Goal: Task Accomplishment & Management: Manage account settings

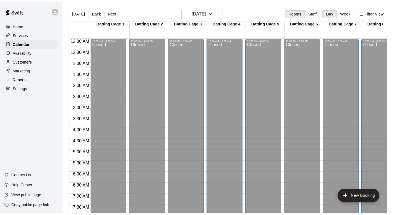
scroll to position [330, 0]
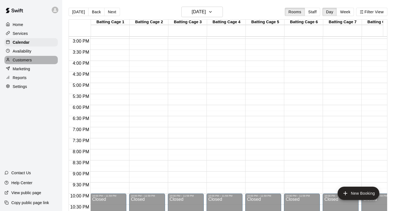
click at [26, 61] on p "Customers" at bounding box center [22, 60] width 19 height 6
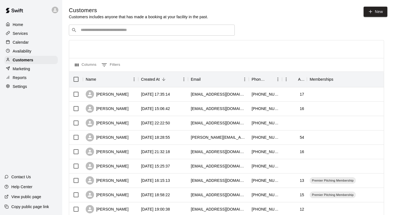
click at [144, 29] on input "Search customers by name or email" at bounding box center [155, 30] width 153 height 6
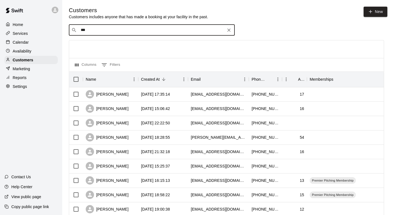
type input "****"
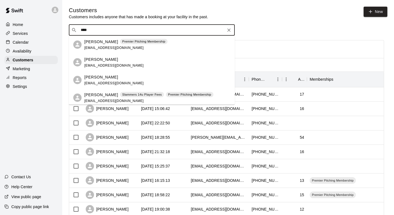
click at [108, 49] on span "carlsonparker2121@gmail.com" at bounding box center [113, 48] width 59 height 4
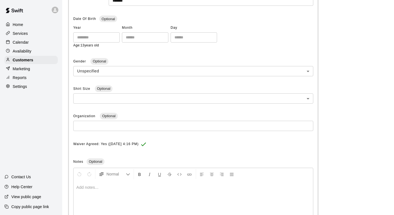
scroll to position [5, 0]
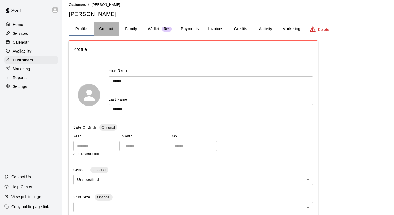
click at [106, 26] on button "Contact" at bounding box center [106, 28] width 25 height 13
select select "**"
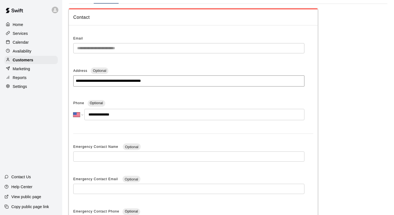
scroll to position [0, 0]
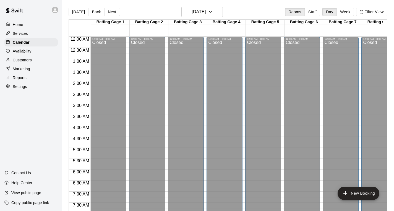
scroll to position [330, 0]
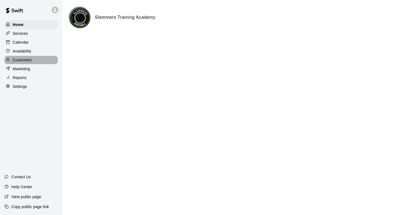
click at [23, 60] on p "Customers" at bounding box center [22, 60] width 19 height 6
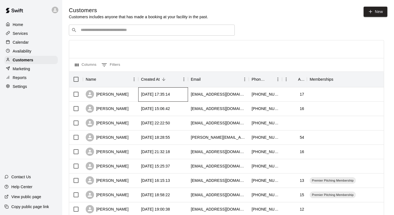
click at [158, 96] on div "[DATE] 17:35:14" at bounding box center [155, 95] width 29 height 6
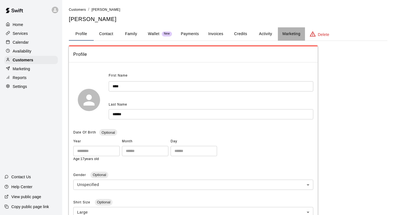
click at [285, 33] on button "Marketing" at bounding box center [291, 33] width 27 height 13
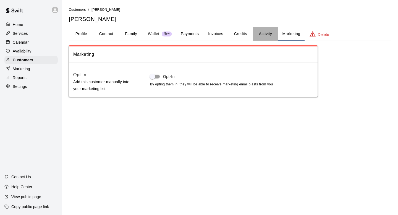
click at [270, 33] on button "Activity" at bounding box center [265, 33] width 25 height 13
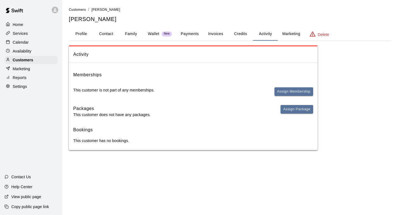
click at [302, 98] on span "Assign Membership" at bounding box center [294, 93] width 39 height 13
click at [302, 93] on button "Assign Membership" at bounding box center [294, 91] width 39 height 9
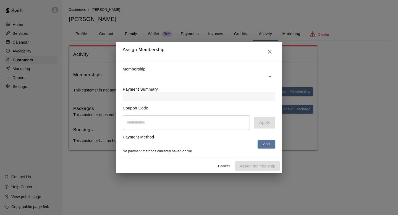
click at [218, 77] on body "Home Services Calendar Availability Customers Marketing Reports Settings Contac…" at bounding box center [199, 80] width 398 height 161
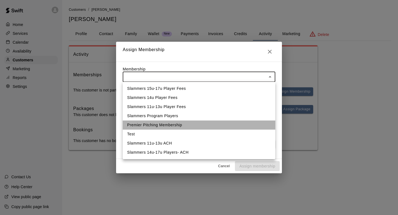
click at [199, 121] on li "Premier Pitching Membership" at bounding box center [199, 125] width 153 height 9
type input "**********"
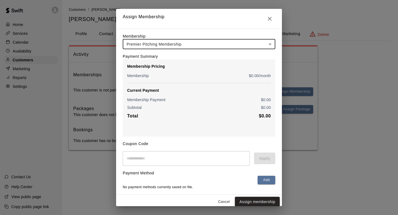
click at [258, 202] on button "Assign membership" at bounding box center [257, 202] width 45 height 10
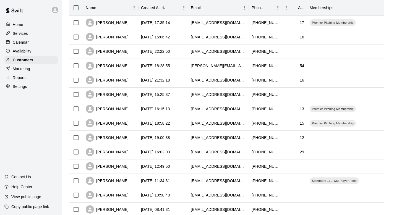
scroll to position [73, 0]
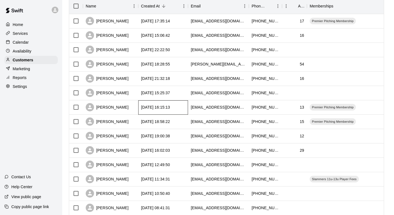
click at [153, 108] on div "[DATE] 16:15:13" at bounding box center [155, 108] width 29 height 6
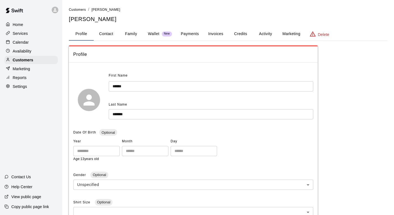
click at [105, 33] on button "Contact" at bounding box center [106, 33] width 25 height 13
select select "**"
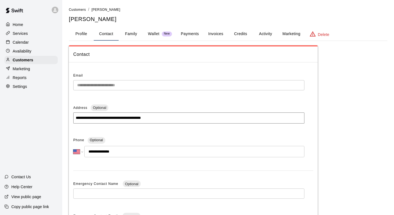
click at [269, 34] on button "Activity" at bounding box center [265, 33] width 25 height 13
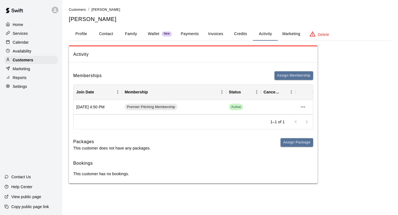
click at [132, 33] on button "Family" at bounding box center [131, 33] width 25 height 13
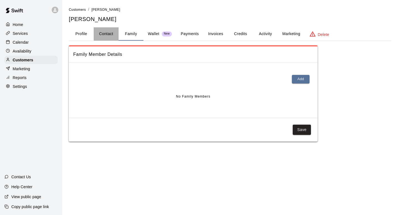
click at [105, 36] on button "Contact" at bounding box center [106, 33] width 25 height 13
select select "**"
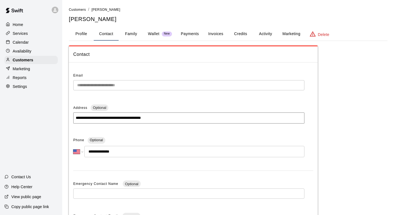
click at [81, 34] on button "Profile" at bounding box center [81, 33] width 25 height 13
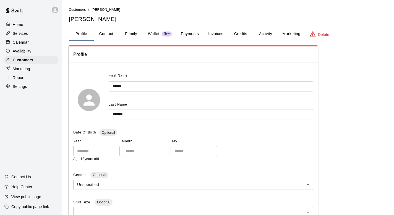
click at [197, 33] on button "Payments" at bounding box center [189, 33] width 27 height 13
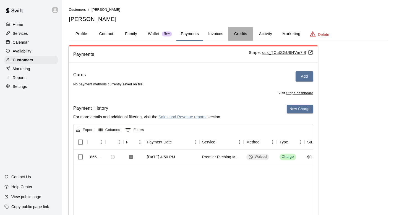
click at [228, 35] on button "Credits" at bounding box center [240, 33] width 25 height 13
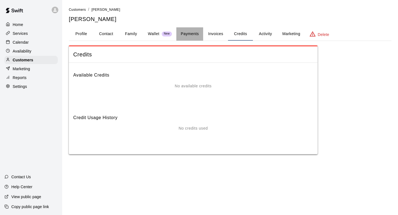
click at [192, 32] on button "Payments" at bounding box center [189, 33] width 27 height 13
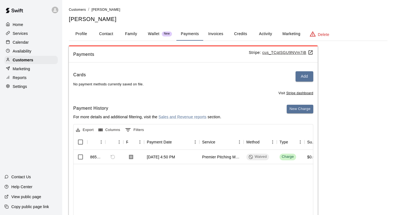
click at [212, 36] on button "Invoices" at bounding box center [215, 33] width 25 height 13
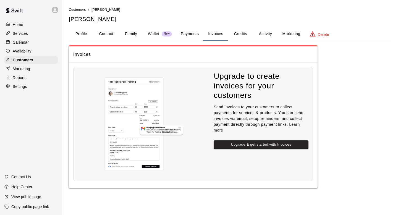
click at [241, 34] on button "Credits" at bounding box center [240, 33] width 25 height 13
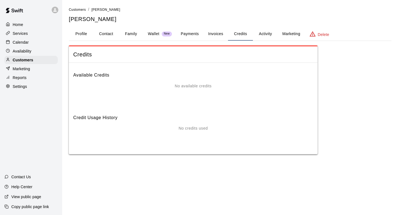
click at [380, 65] on div "Credits Available Credits No available credits Credit Usage History No credits …" at bounding box center [230, 99] width 323 height 109
click at [22, 48] on div "Availability" at bounding box center [30, 51] width 53 height 8
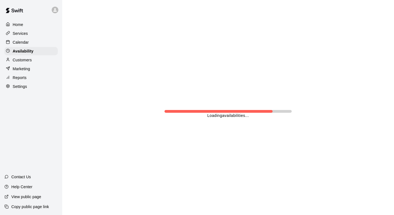
click at [22, 43] on p "Calendar" at bounding box center [21, 43] width 16 height 6
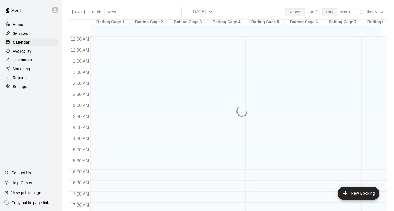
scroll to position [177, 0]
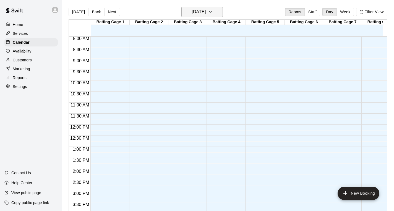
click at [206, 9] on h6 "Tuesday Oct 14" at bounding box center [199, 12] width 14 height 8
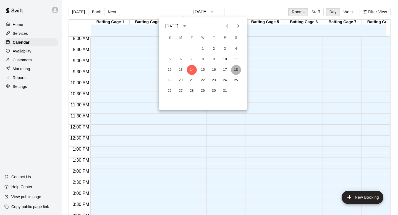
click at [236, 69] on button "18" at bounding box center [236, 70] width 10 height 10
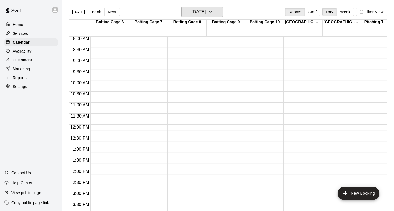
scroll to position [0, 0]
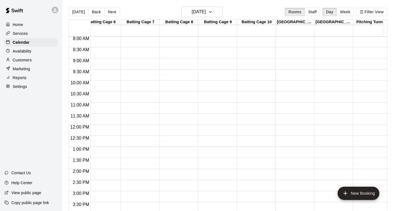
click at [24, 32] on p "Services" at bounding box center [20, 34] width 15 height 6
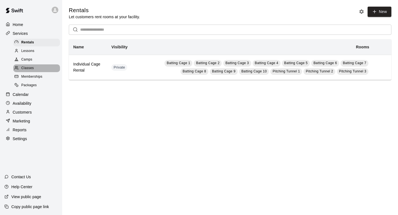
click at [32, 71] on div "Classes" at bounding box center [36, 68] width 47 height 8
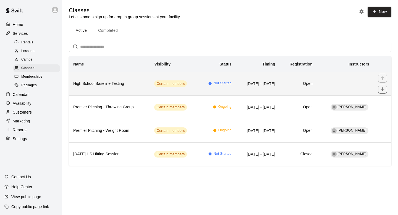
click at [130, 80] on th "High School Baseline Testing" at bounding box center [109, 83] width 81 height 23
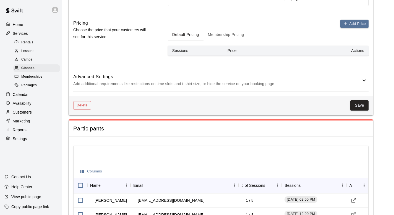
scroll to position [402, 0]
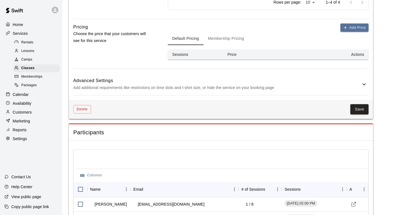
click at [231, 40] on button "Membership Pricing" at bounding box center [225, 38] width 45 height 13
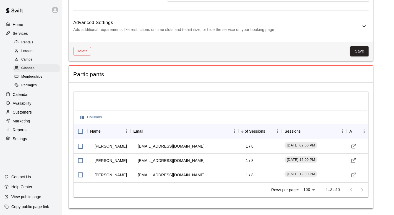
scroll to position [399, 0]
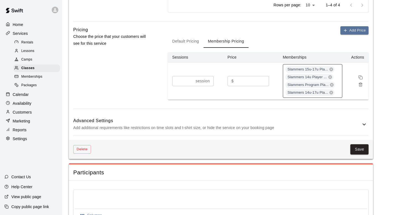
click at [339, 75] on div "Slammers 15u-17u Pla... Slammers 14u Player ... Slammers Program Pla... Slammer…" at bounding box center [312, 81] width 59 height 34
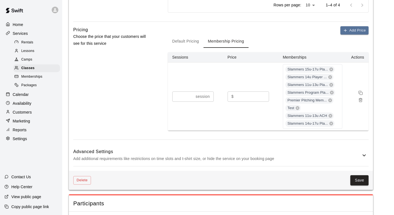
click at [367, 154] on icon at bounding box center [364, 155] width 7 height 7
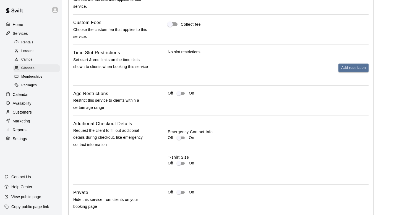
scroll to position [581, 0]
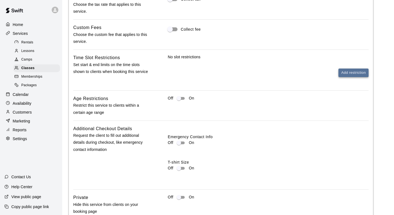
click at [356, 70] on button "Add restriction" at bounding box center [353, 73] width 30 height 9
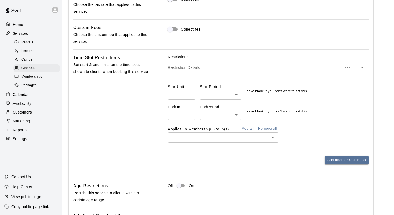
click at [363, 71] on button "button" at bounding box center [361, 67] width 11 height 11
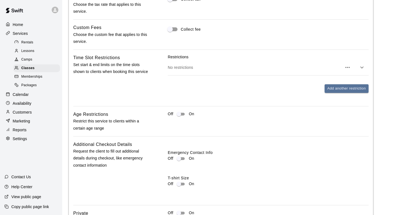
scroll to position [426, 0]
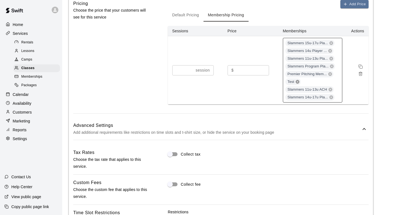
click at [297, 81] on icon at bounding box center [298, 82] width 4 height 4
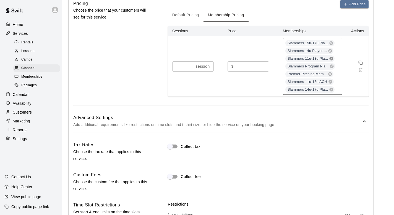
click at [331, 58] on icon at bounding box center [332, 59] width 4 height 4
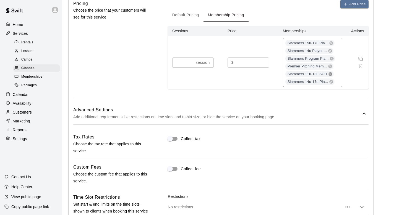
click at [331, 75] on icon at bounding box center [330, 74] width 4 height 4
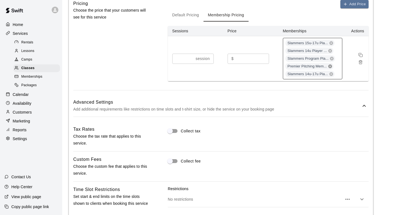
click at [330, 67] on icon at bounding box center [330, 67] width 4 height 4
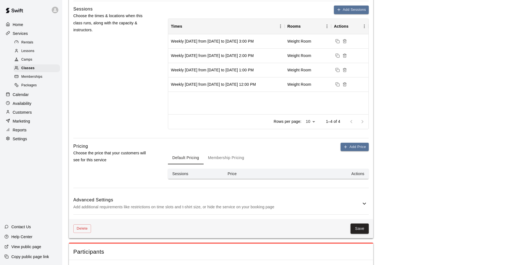
scroll to position [286, 0]
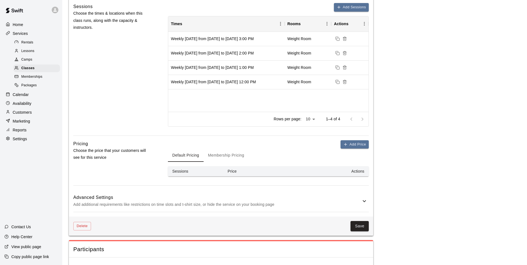
click at [221, 155] on button "Membership Pricing" at bounding box center [225, 154] width 45 height 13
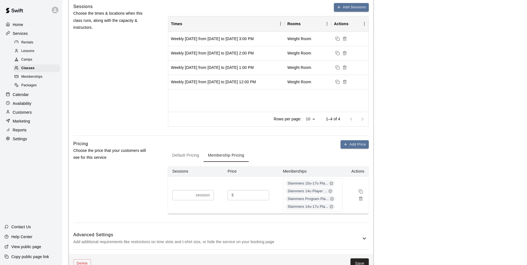
click at [361, 197] on icon "Remove price" at bounding box center [360, 197] width 3 height 0
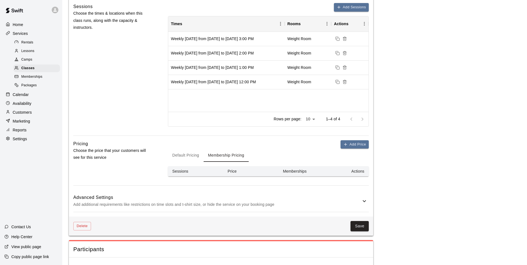
drag, startPoint x: 396, startPoint y: 187, endPoint x: 393, endPoint y: 200, distance: 12.7
click at [396, 187] on main "**********" at bounding box center [294, 52] width 451 height 662
click at [360, 215] on button "Save" at bounding box center [359, 226] width 18 height 10
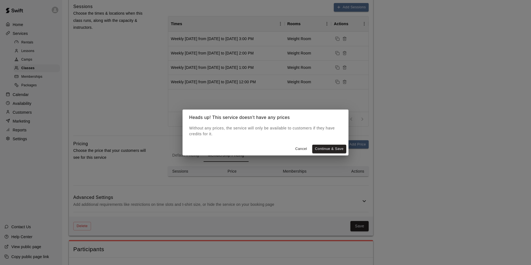
click at [307, 148] on button "Cancel" at bounding box center [301, 149] width 18 height 9
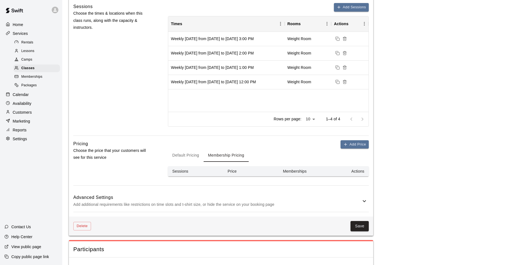
click at [176, 157] on button "Default Pricing" at bounding box center [186, 154] width 36 height 13
click at [217, 182] on div "Add Price Default Pricing Membership Pricing Sessions Price Actions" at bounding box center [268, 162] width 201 height 45
click at [356, 146] on button "Add Price" at bounding box center [354, 144] width 28 height 9
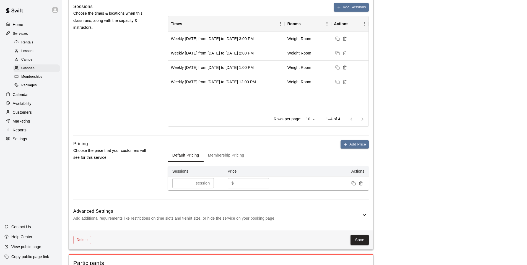
drag, startPoint x: 316, startPoint y: 224, endPoint x: 330, endPoint y: 222, distance: 14.2
click at [361, 215] on button "Save" at bounding box center [359, 240] width 18 height 10
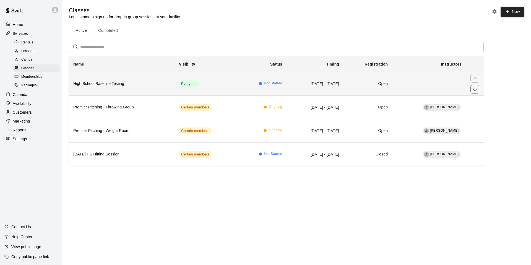
click at [213, 86] on td "Everyone" at bounding box center [205, 83] width 63 height 23
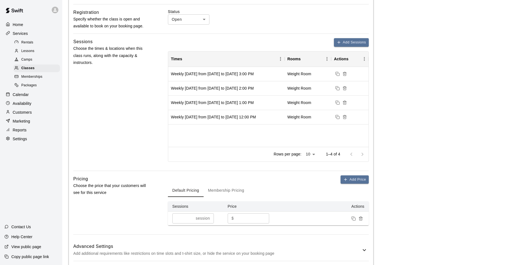
scroll to position [251, 0]
click at [232, 189] on button "Membership Pricing" at bounding box center [225, 189] width 45 height 13
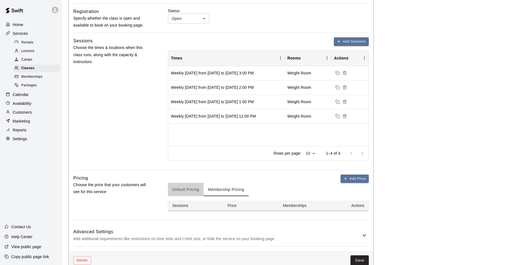
click at [186, 188] on button "Default Pricing" at bounding box center [186, 189] width 36 height 13
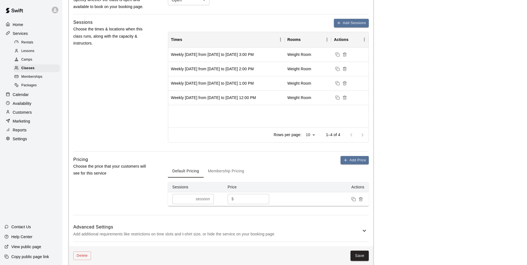
scroll to position [424, 0]
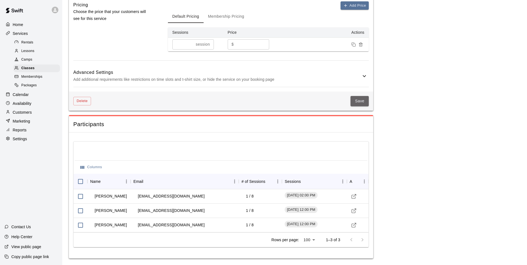
drag, startPoint x: 352, startPoint y: 98, endPoint x: 358, endPoint y: 101, distance: 6.2
click at [355, 100] on button "Save" at bounding box center [359, 101] width 18 height 10
